Goal: Information Seeking & Learning: Find specific fact

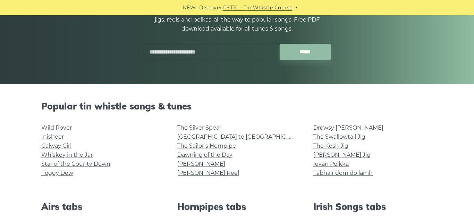
scroll to position [96, 0]
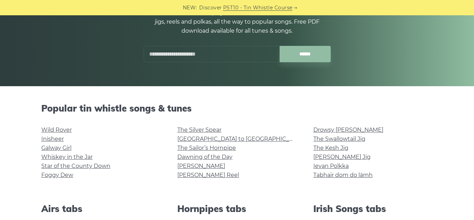
drag, startPoint x: 206, startPoint y: 55, endPoint x: 198, endPoint y: 57, distance: 8.4
click at [198, 57] on input "text" at bounding box center [212, 54] width 136 height 16
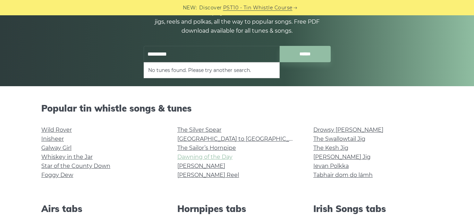
type input "*********"
click at [228, 157] on link "Dawning of the Day" at bounding box center [204, 156] width 55 height 7
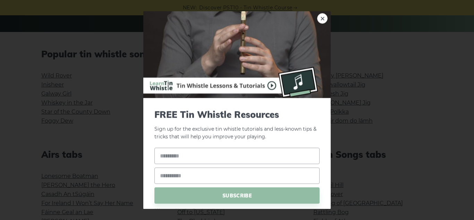
scroll to position [165, 0]
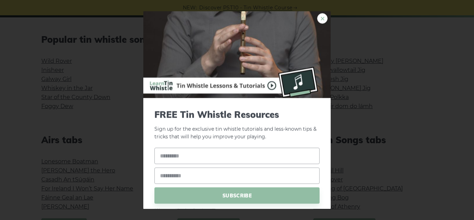
click at [322, 21] on link "×" at bounding box center [322, 18] width 10 height 10
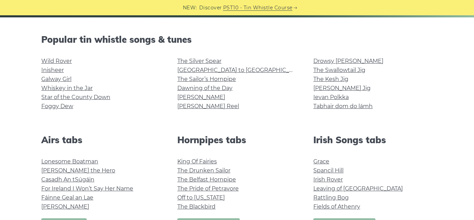
click at [474, 13] on div "NEW: Discover PST10 - Tin Whistle Course" at bounding box center [237, 7] width 474 height 15
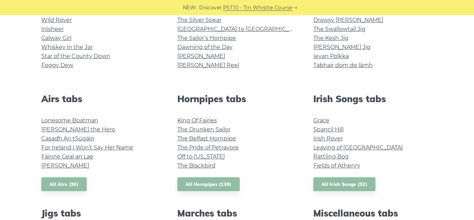
scroll to position [208, 0]
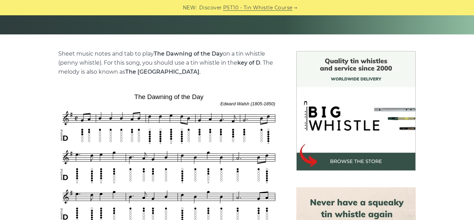
scroll to position [149, 0]
